Goal: Information Seeking & Learning: Learn about a topic

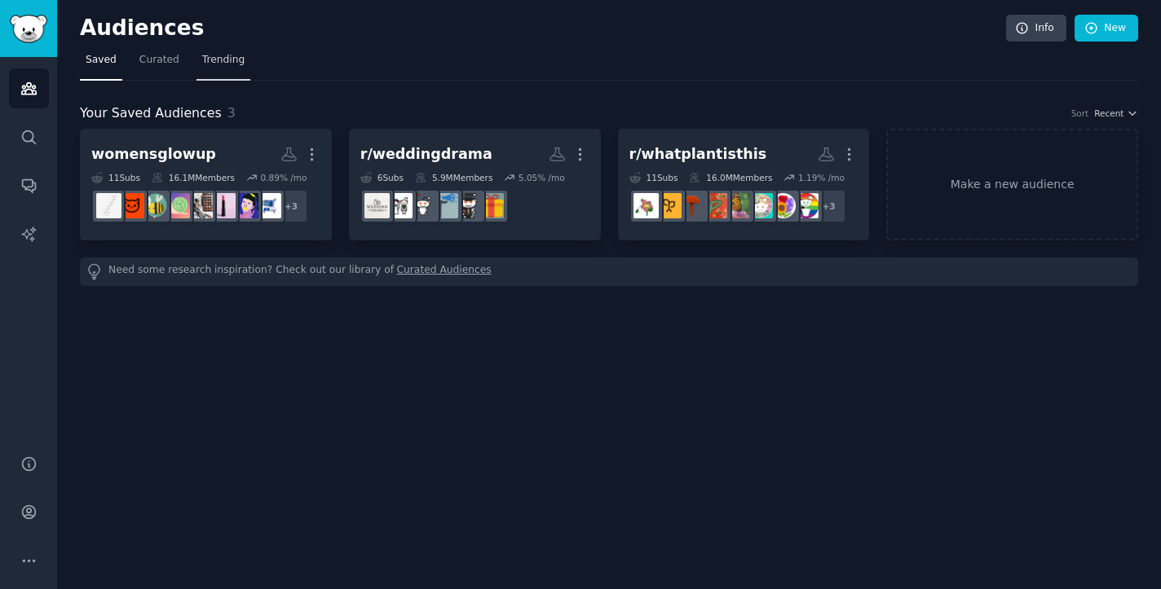
click at [223, 59] on span "Trending" at bounding box center [223, 60] width 42 height 15
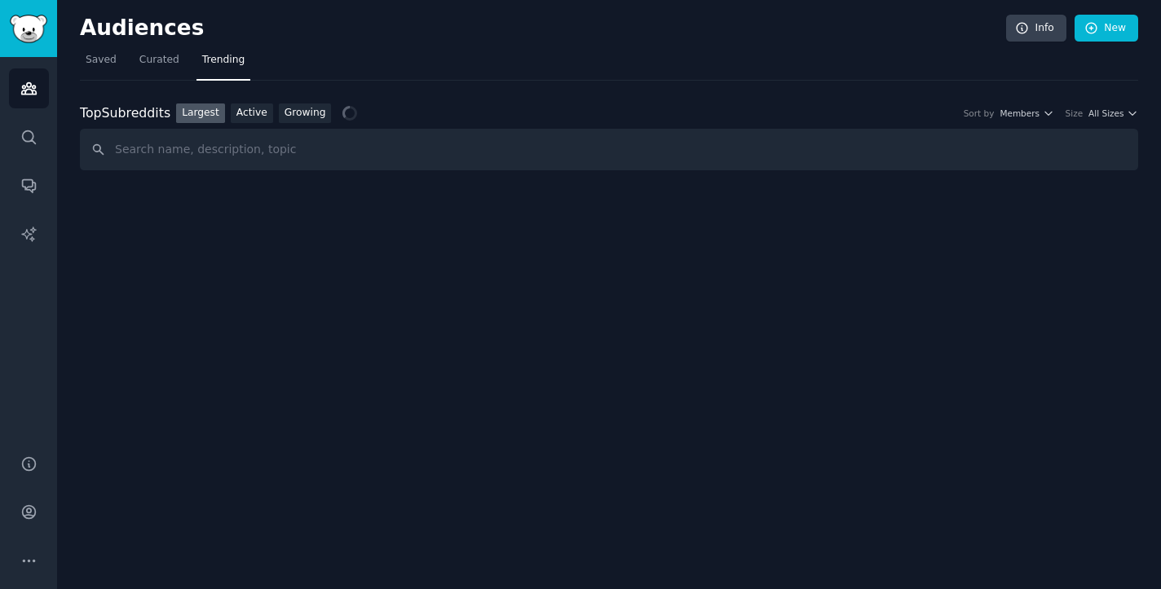
click at [234, 151] on input "text" at bounding box center [609, 150] width 1058 height 42
type input "kegel"
click at [33, 138] on icon "Sidebar" at bounding box center [28, 137] width 17 height 17
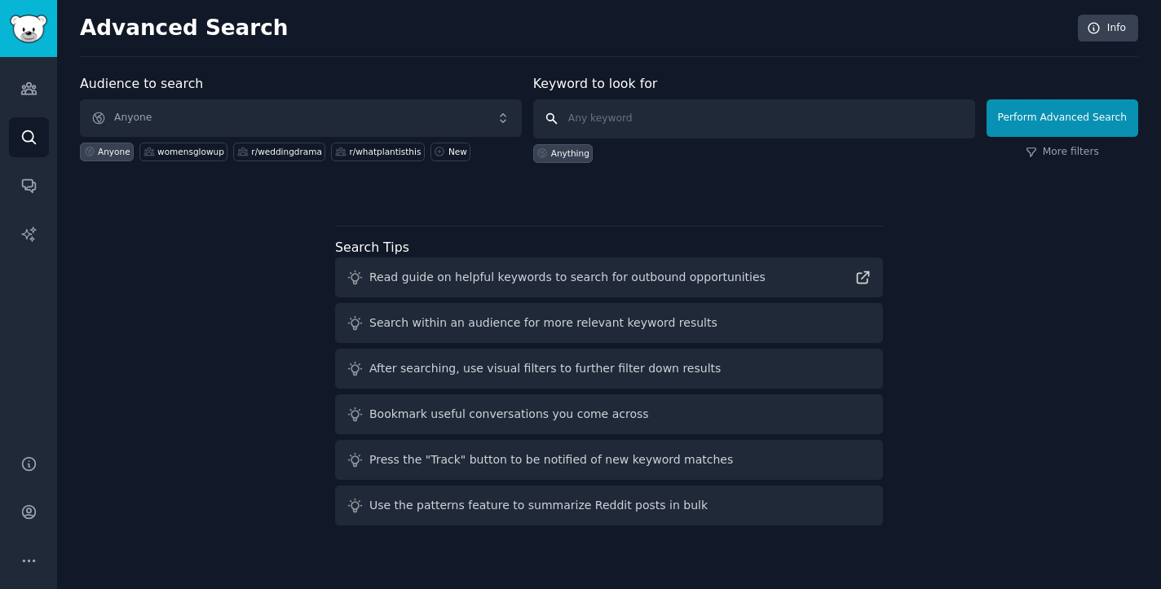
click at [667, 117] on input "text" at bounding box center [754, 118] width 442 height 39
type input "kegel"
click at [1064, 117] on button "Perform Advanced Search" at bounding box center [1062, 117] width 152 height 37
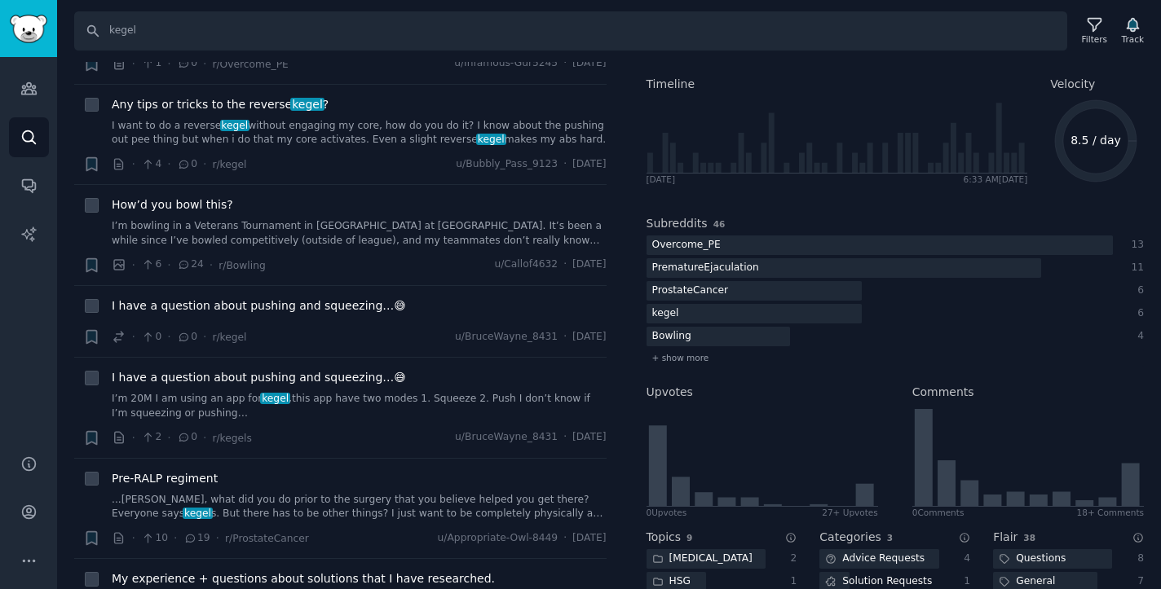
scroll to position [710, 0]
